Goal: Task Accomplishment & Management: Complete application form

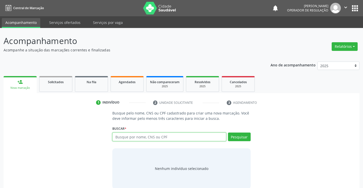
click at [146, 136] on input "text" at bounding box center [169, 137] width 114 height 9
type input "703400402472700"
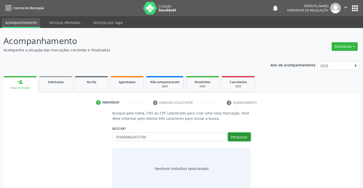
click at [241, 135] on button "Pesquisar" at bounding box center [239, 137] width 23 height 9
type input "703400402472700"
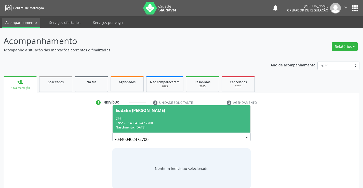
click at [216, 115] on span "Eudalia [PERSON_NAME] CPF: -- CNS: 703 4004 0247 2700 Nascimento: [DATE]" at bounding box center [181, 118] width 137 height 27
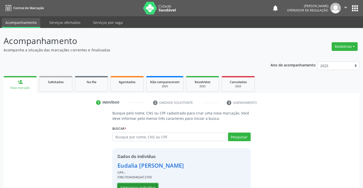
click at [144, 185] on button "Selecionar indivíduo" at bounding box center [137, 187] width 41 height 9
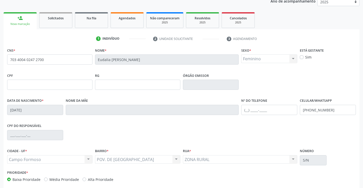
scroll to position [76, 0]
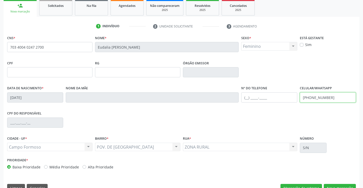
click at [330, 97] on input "[PHONE_NUMBER]" at bounding box center [328, 97] width 56 height 10
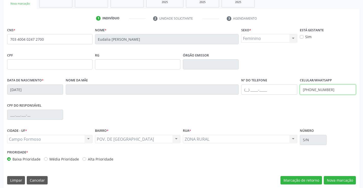
scroll to position [88, 0]
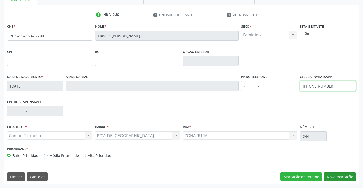
type input "[PHONE_NUMBER]"
click at [331, 175] on button "Nova marcação" at bounding box center [340, 177] width 32 height 9
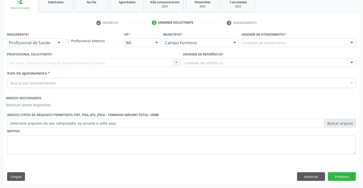
scroll to position [80, 0]
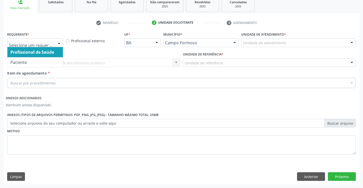
drag, startPoint x: 60, startPoint y: 41, endPoint x: 51, endPoint y: 53, distance: 14.8
click at [59, 41] on div at bounding box center [59, 43] width 8 height 9
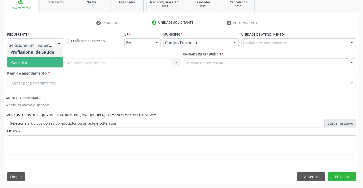
click at [48, 62] on span "Paciente" at bounding box center [34, 62] width 55 height 10
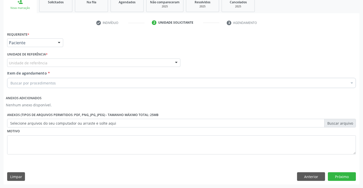
click at [55, 66] on div "Unidade de referência" at bounding box center [93, 63] width 173 height 9
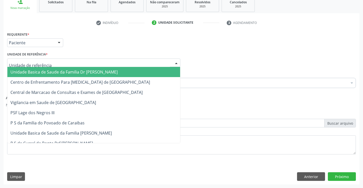
click at [67, 70] on span "Unidade Basica de Saude da Familia Dr [PERSON_NAME]" at bounding box center [63, 72] width 107 height 6
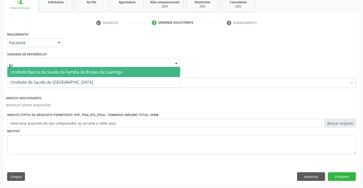
type input "bre"
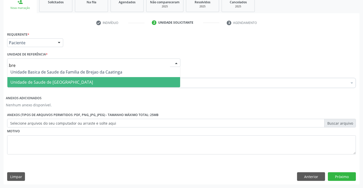
click at [86, 88] on div "Unidade Basica de Saude da Familia de Brejao da Caatinga Unidade de Saude de Br…" at bounding box center [93, 77] width 173 height 21
click at [86, 84] on span "Unidade de Saude de [GEOGRAPHIC_DATA]" at bounding box center [93, 82] width 173 height 10
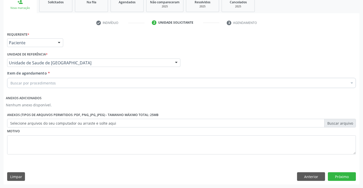
click at [62, 83] on div "Buscar por procedimentos" at bounding box center [181, 83] width 348 height 10
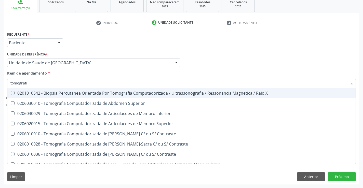
type input "tomografia"
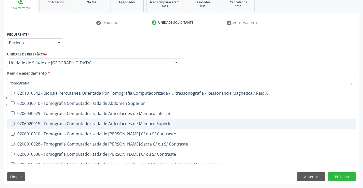
scroll to position [25, 0]
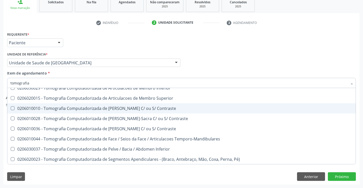
click at [113, 108] on div "0206010010 - Tomografia Computadorizada de [PERSON_NAME] C/ ou S/ Contraste" at bounding box center [181, 108] width 342 height 4
checkbox Contraste "true"
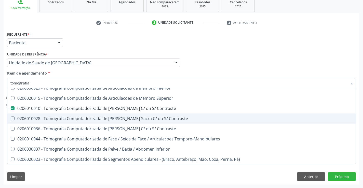
click at [112, 117] on div "0206010028 - Tomografia Computadorizada de [PERSON_NAME]-Sacra C/ ou S/ Contras…" at bounding box center [181, 119] width 342 height 4
checkbox Contraste "true"
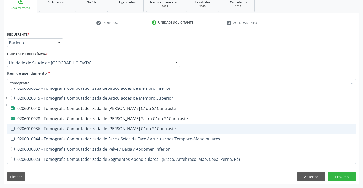
click at [112, 130] on div "0206010036 - Tomografia Computadorizada de [PERSON_NAME] C/ ou S/ Contraste" at bounding box center [181, 129] width 342 height 4
checkbox Contraste "true"
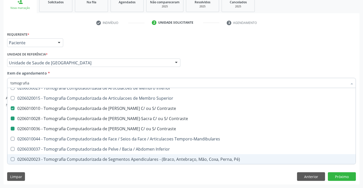
click at [108, 175] on div "Limpar Anterior Próximo" at bounding box center [181, 176] width 348 height 9
checkbox Superior "true"
checkbox Inferior "true"
checkbox Superior "true"
checkbox Contraste "false"
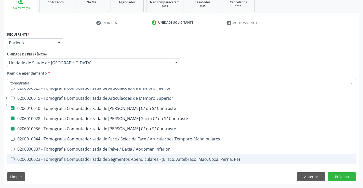
checkbox Contraste "false"
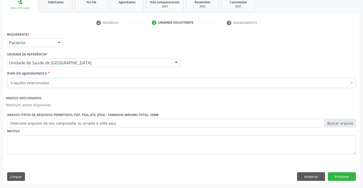
scroll to position [0, 0]
click at [343, 175] on button "Próximo" at bounding box center [342, 176] width 28 height 9
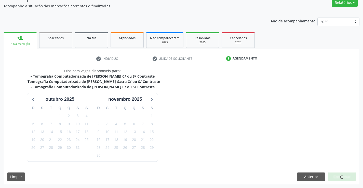
scroll to position [59, 0]
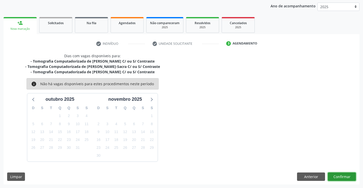
click at [335, 178] on button "Confirmar" at bounding box center [342, 177] width 28 height 9
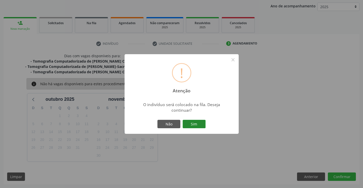
click at [199, 124] on button "Sim" at bounding box center [194, 124] width 23 height 9
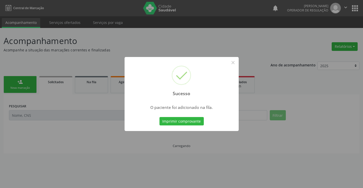
scroll to position [0, 0]
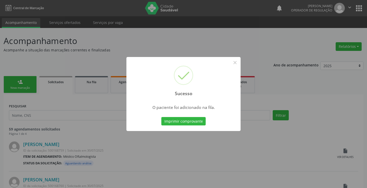
click at [199, 124] on button "Imprimir comprovante" at bounding box center [183, 121] width 44 height 9
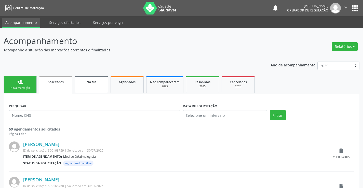
click at [95, 90] on link "Na fila" at bounding box center [91, 84] width 33 height 17
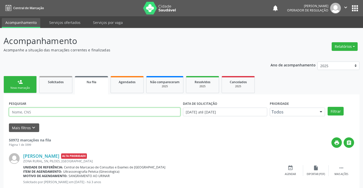
click at [61, 110] on input "text" at bounding box center [94, 112] width 171 height 9
click at [61, 110] on input "7034004024" at bounding box center [94, 112] width 171 height 9
click at [337, 110] on button "Filtrar" at bounding box center [335, 111] width 16 height 9
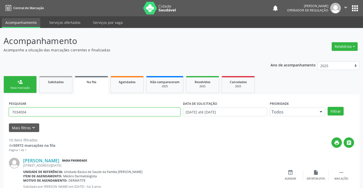
click at [64, 113] on input "7034004" at bounding box center [94, 112] width 171 height 9
type input "7"
click at [63, 114] on input "text" at bounding box center [94, 112] width 171 height 9
type input "703400402472700"
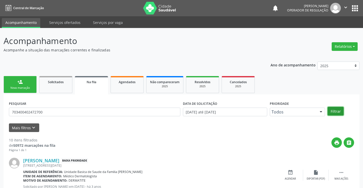
click at [337, 113] on button "Filtrar" at bounding box center [335, 111] width 16 height 9
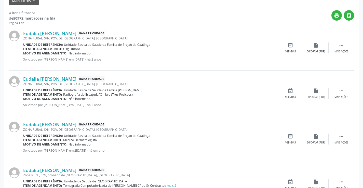
scroll to position [156, 0]
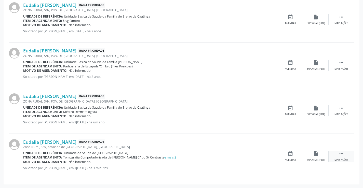
click at [341, 154] on icon "" at bounding box center [341, 154] width 6 height 6
click at [313, 155] on icon "edit" at bounding box center [316, 154] width 6 height 6
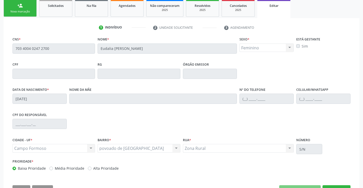
scroll to position [95, 0]
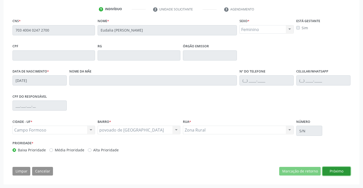
click at [333, 170] on button "Próximo" at bounding box center [336, 171] width 28 height 9
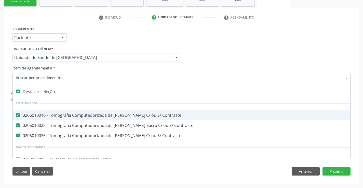
click at [108, 81] on input "Item de agendamento *" at bounding box center [179, 78] width 326 height 10
type input "el"
checkbox Contraste "false"
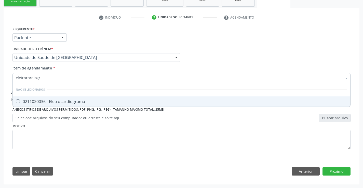
type input "eletrocardiogra"
click at [104, 102] on div "0211020036 - Eletrocardiograma" at bounding box center [181, 102] width 331 height 4
checkbox Eletrocardiograma "true"
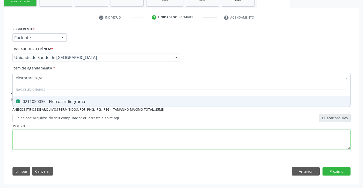
click at [105, 139] on div "Requerente * Paciente Profissional de Saúde Paciente Nenhum resultado encontrad…" at bounding box center [181, 90] width 338 height 131
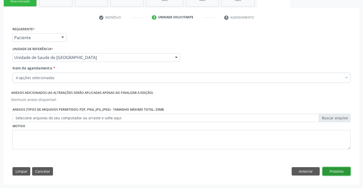
click at [331, 170] on button "Próximo" at bounding box center [336, 171] width 28 height 9
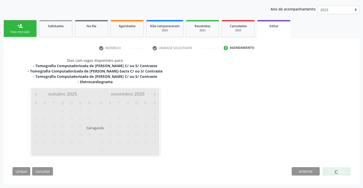
scroll to position [71, 0]
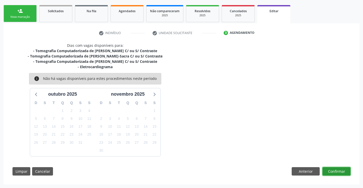
click at [331, 170] on button "Confirmar" at bounding box center [336, 171] width 28 height 9
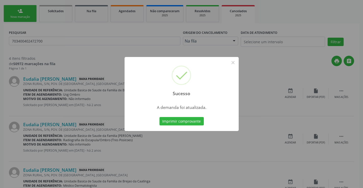
scroll to position [0, 0]
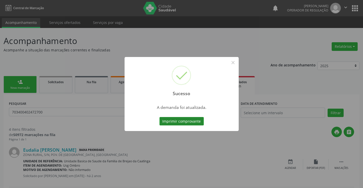
click at [194, 119] on button "Imprimir comprovante" at bounding box center [181, 121] width 44 height 9
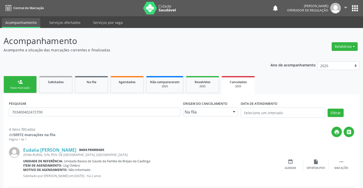
click at [30, 86] on div "Nova marcação" at bounding box center [19, 88] width 25 height 4
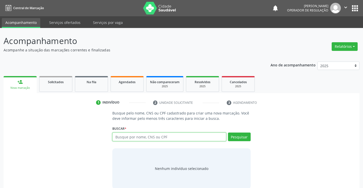
click at [152, 138] on input "text" at bounding box center [169, 137] width 114 height 9
type input "702106752703493"
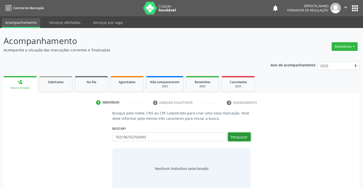
click at [238, 137] on button "Pesquisar" at bounding box center [239, 137] width 23 height 9
type input "702106752703493"
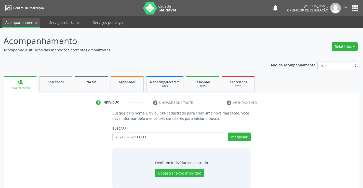
click at [187, 168] on div "Nenhum indivíduo encontrado Cadastrar novo indivíduo" at bounding box center [181, 169] width 53 height 18
click at [185, 171] on button "Cadastrar novo indivíduo" at bounding box center [179, 173] width 49 height 9
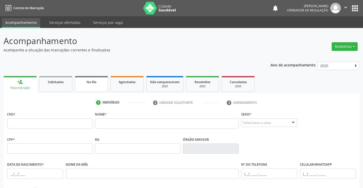
click at [94, 85] on link "Na fila" at bounding box center [91, 84] width 33 height 16
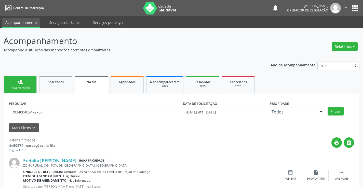
click at [33, 89] on link "person_add Nova marcação" at bounding box center [20, 84] width 33 height 17
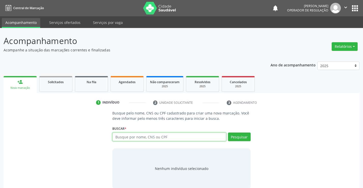
click at [181, 137] on input "text" at bounding box center [169, 137] width 114 height 9
type input "702106752703493"
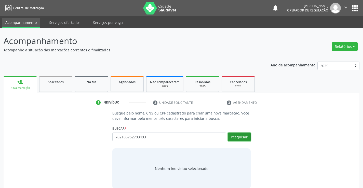
click at [241, 138] on button "Pesquisar" at bounding box center [239, 137] width 23 height 9
type input "702106752703493"
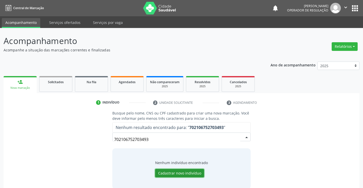
click at [190, 173] on button "Cadastrar novo indivíduo" at bounding box center [179, 173] width 49 height 9
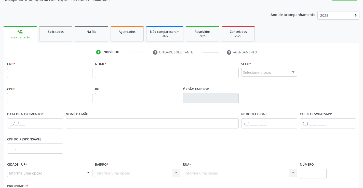
scroll to position [51, 0]
click at [71, 72] on input "text" at bounding box center [49, 72] width 85 height 10
type input "702 1067 5270 3493"
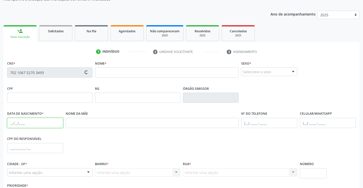
click at [51, 123] on input "text" at bounding box center [35, 123] width 56 height 10
type input "[DATE]"
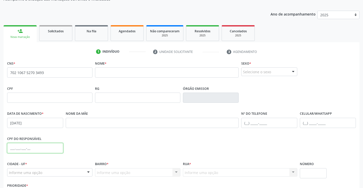
click at [39, 148] on input "text" at bounding box center [35, 148] width 56 height 10
type input "496.217.775-34"
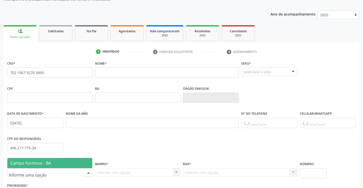
click at [88, 173] on div at bounding box center [89, 173] width 8 height 9
click at [80, 163] on span "Campo Formoso - BA" at bounding box center [49, 163] width 85 height 10
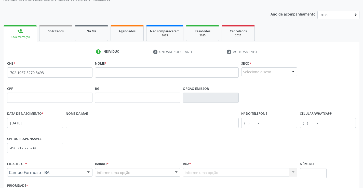
click at [166, 174] on div "Informe uma opção" at bounding box center [137, 172] width 85 height 9
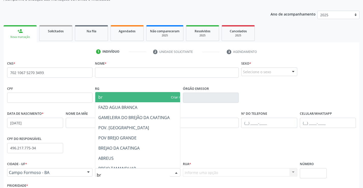
type input "bre"
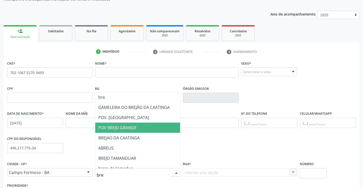
click at [157, 123] on span "POV BREJO GRANDE" at bounding box center [142, 128] width 94 height 10
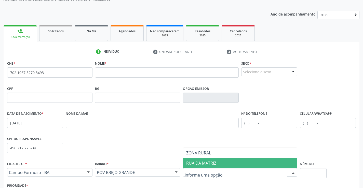
click at [210, 162] on span "RUA DA MATRIZ" at bounding box center [201, 163] width 30 height 6
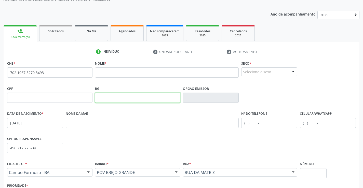
click at [115, 99] on input "text" at bounding box center [137, 98] width 85 height 10
type input "0471300160"
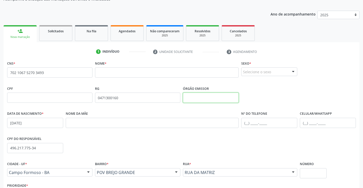
click at [215, 96] on input "text" at bounding box center [211, 98] width 56 height 10
type input "SSPBA"
click at [259, 73] on div "Selecione o sexo" at bounding box center [269, 71] width 56 height 9
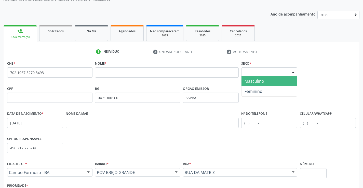
click at [253, 79] on span "Masculino" at bounding box center [254, 81] width 20 height 6
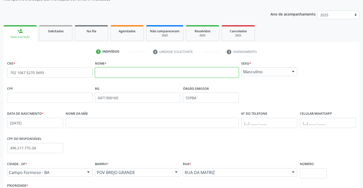
click at [149, 73] on input "text" at bounding box center [167, 72] width 144 height 10
type input "b"
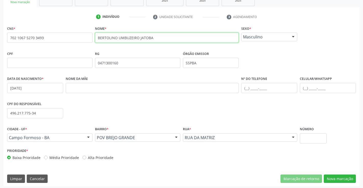
scroll to position [88, 0]
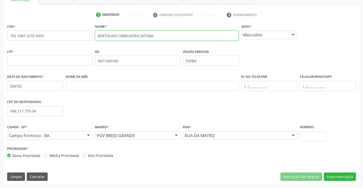
type input "BERTOLINO UMBUZEIRO JATOBA"
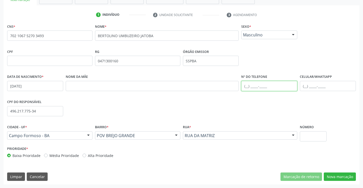
click at [246, 85] on input "text" at bounding box center [269, 86] width 56 height 10
type input "[PHONE_NUMBER]"
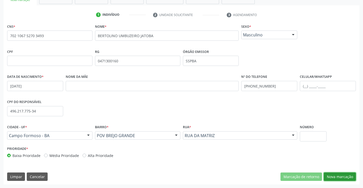
click at [343, 177] on button "Nova marcação" at bounding box center [340, 177] width 32 height 9
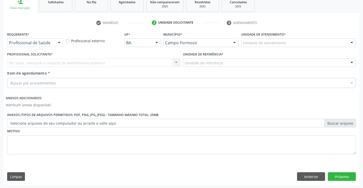
scroll to position [80, 0]
click at [59, 43] on div at bounding box center [59, 43] width 8 height 9
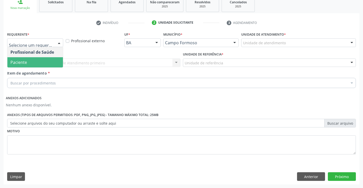
click at [49, 61] on span "Paciente" at bounding box center [34, 62] width 55 height 10
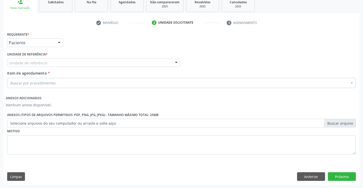
click at [54, 63] on div "Unidade de referência" at bounding box center [93, 63] width 173 height 9
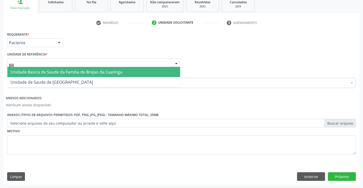
type input "BRE"
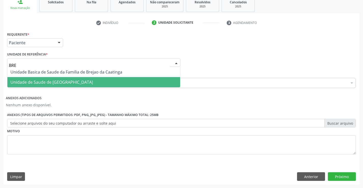
click at [55, 81] on span "Unidade de Saude de [GEOGRAPHIC_DATA]" at bounding box center [51, 82] width 82 height 6
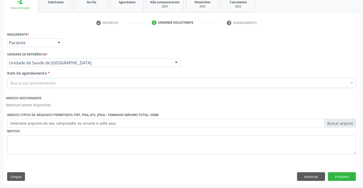
click at [64, 83] on div "Buscar por procedimentos" at bounding box center [181, 83] width 348 height 10
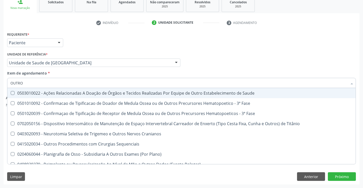
type input "OUTROS"
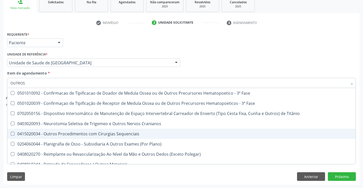
click at [87, 134] on div "0415020034 - Outros Procedimentos com Cirurgias Sequenciais" at bounding box center [181, 134] width 342 height 4
checkbox Sequenciais "true"
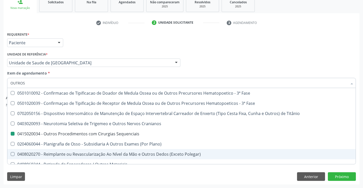
click at [110, 184] on div "Requerente * Paciente Profissional de Saúde Paciente Nenhum resultado encontrad…" at bounding box center [182, 108] width 356 height 154
checkbox Fase "true"
checkbox Sequenciais "false"
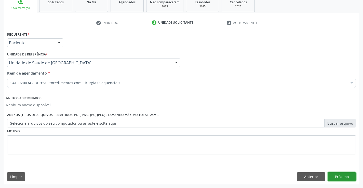
click at [330, 176] on button "Próximo" at bounding box center [342, 176] width 28 height 9
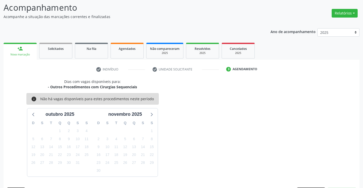
scroll to position [48, 0]
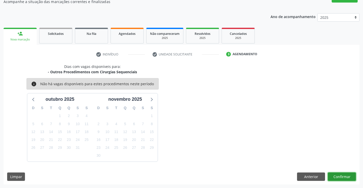
click at [328, 176] on button "Confirmar" at bounding box center [342, 177] width 28 height 9
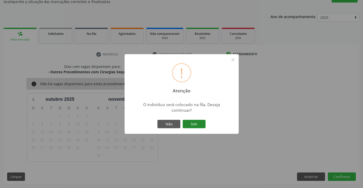
click at [192, 124] on button "Sim" at bounding box center [194, 124] width 23 height 9
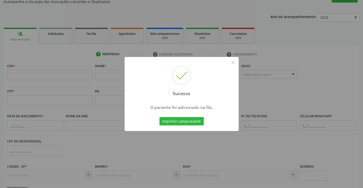
click at [159, 117] on button "Imprimir comprovante" at bounding box center [181, 121] width 44 height 9
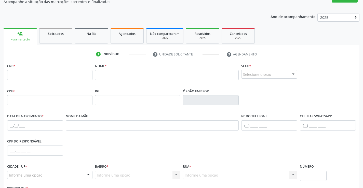
click at [30, 36] on link "person_add Nova marcação" at bounding box center [20, 36] width 33 height 17
click at [89, 39] on link "Na fila" at bounding box center [91, 36] width 33 height 16
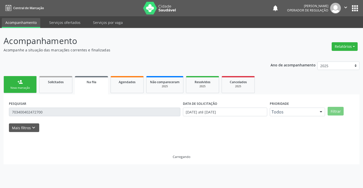
scroll to position [0, 0]
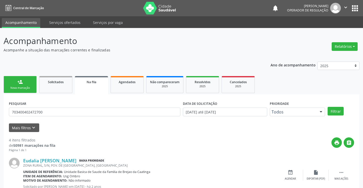
click at [32, 85] on link "person_add Nova marcação" at bounding box center [20, 84] width 33 height 17
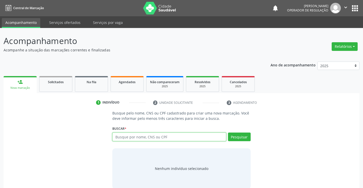
click at [142, 138] on input "text" at bounding box center [169, 137] width 114 height 9
type input "708205638662464"
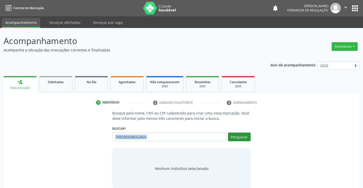
click at [239, 133] on div "Buscar * Busque por nome, CNS ou CPF Nenhum resultado encontrado para: " " Não …" at bounding box center [181, 135] width 138 height 20
click at [238, 133] on button "Pesquisar" at bounding box center [239, 137] width 23 height 9
type input "708205638662464"
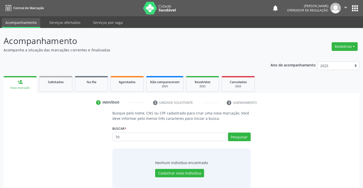
type input "7"
type input "708205638662640"
click at [239, 136] on button "Pesquisar" at bounding box center [239, 137] width 23 height 9
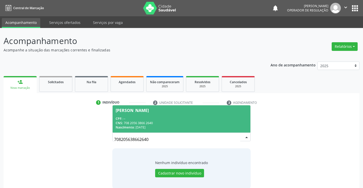
click at [221, 117] on div "CPF: --" at bounding box center [181, 119] width 131 height 4
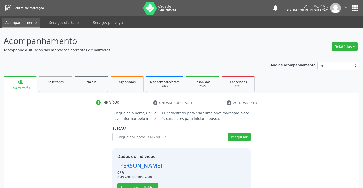
scroll to position [16, 0]
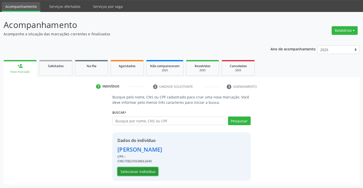
click at [144, 171] on button "Selecionar indivíduo" at bounding box center [137, 171] width 41 height 9
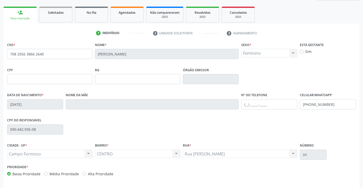
scroll to position [88, 0]
